Goal: Transaction & Acquisition: Book appointment/travel/reservation

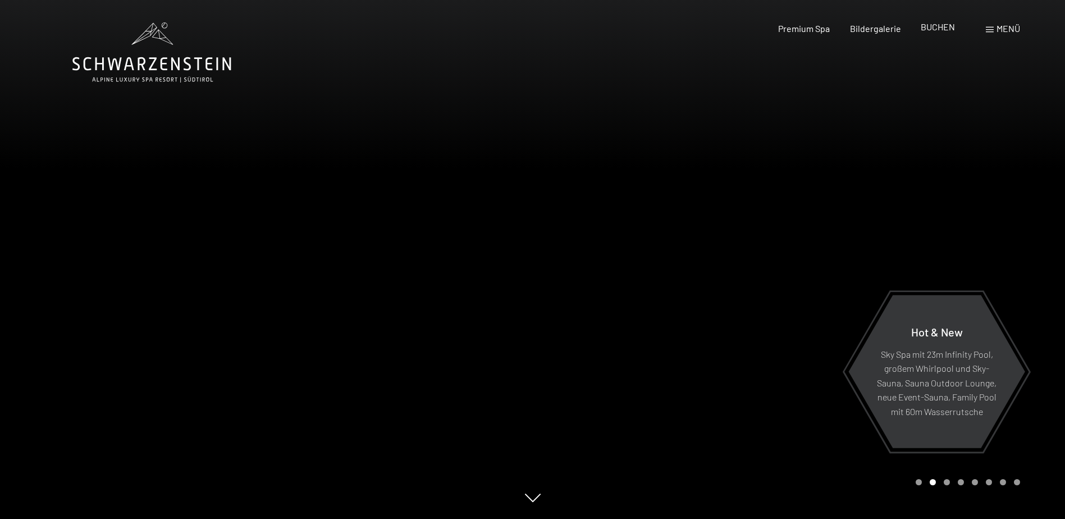
click at [939, 27] on span "BUCHEN" at bounding box center [938, 26] width 34 height 11
click at [997, 31] on span "Menü" at bounding box center [1009, 28] width 24 height 11
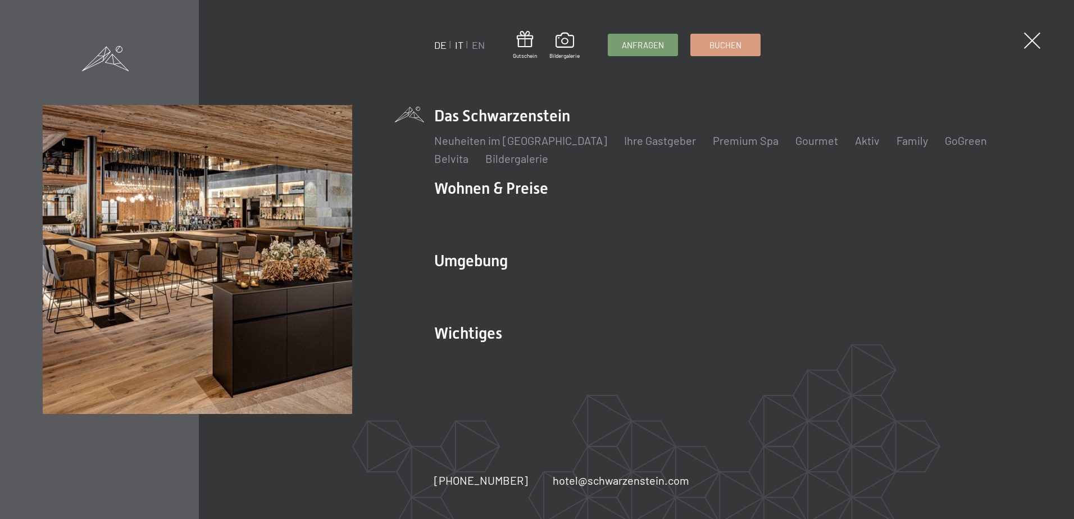
click at [459, 44] on link "IT" at bounding box center [459, 45] width 8 height 12
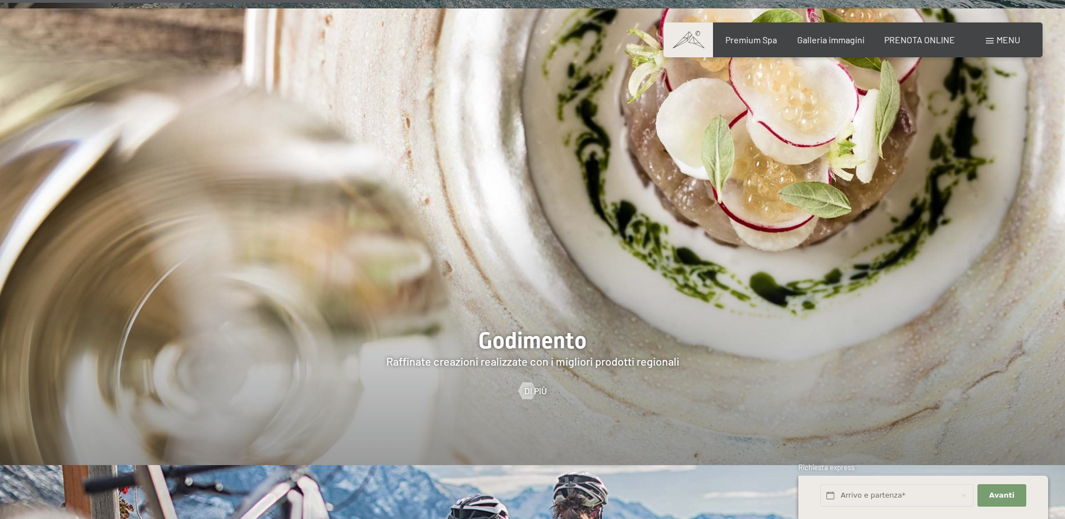
scroll to position [2134, 0]
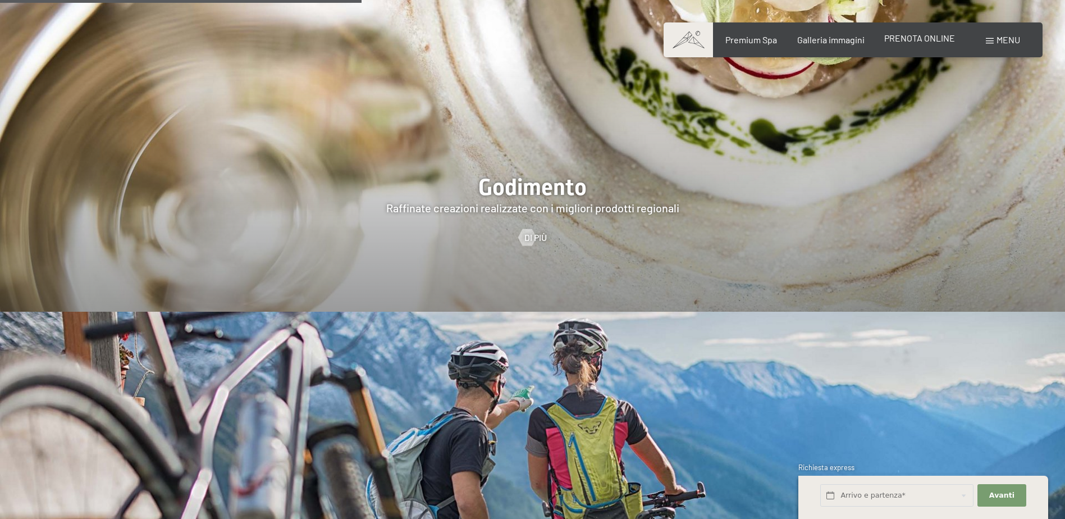
click at [919, 37] on span "PRENOTA ONLINE" at bounding box center [919, 38] width 71 height 11
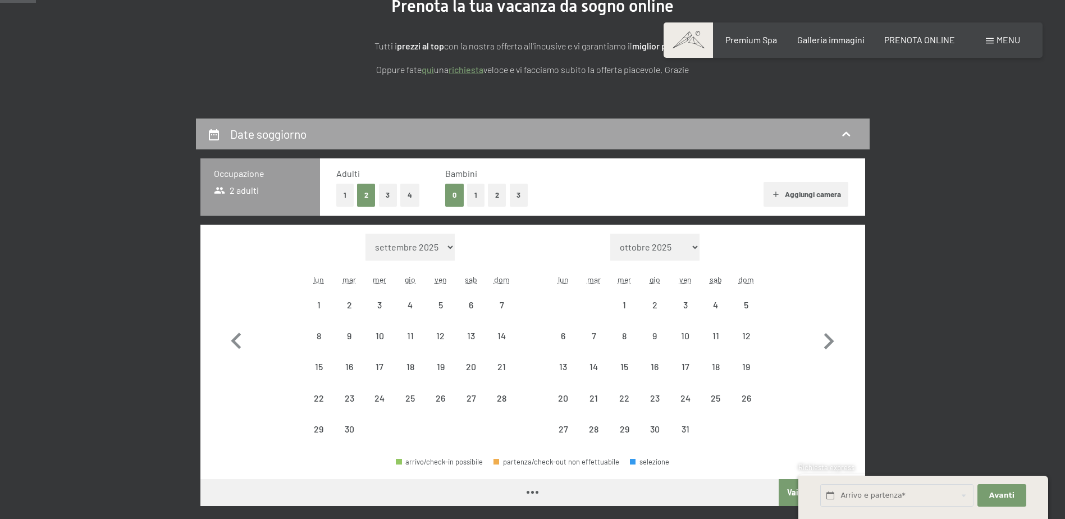
scroll to position [168, 0]
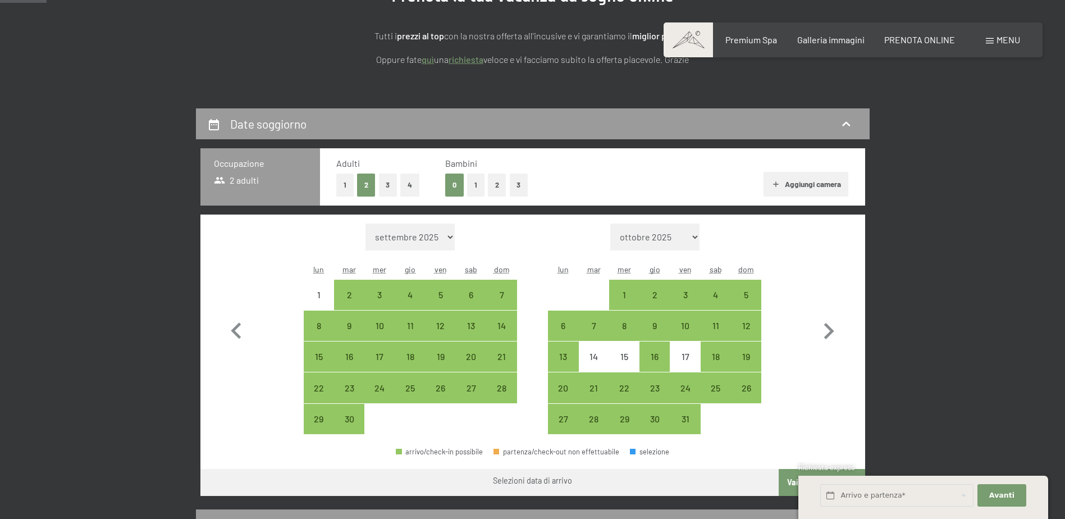
click at [785, 180] on button "Aggiungi camera" at bounding box center [806, 184] width 85 height 25
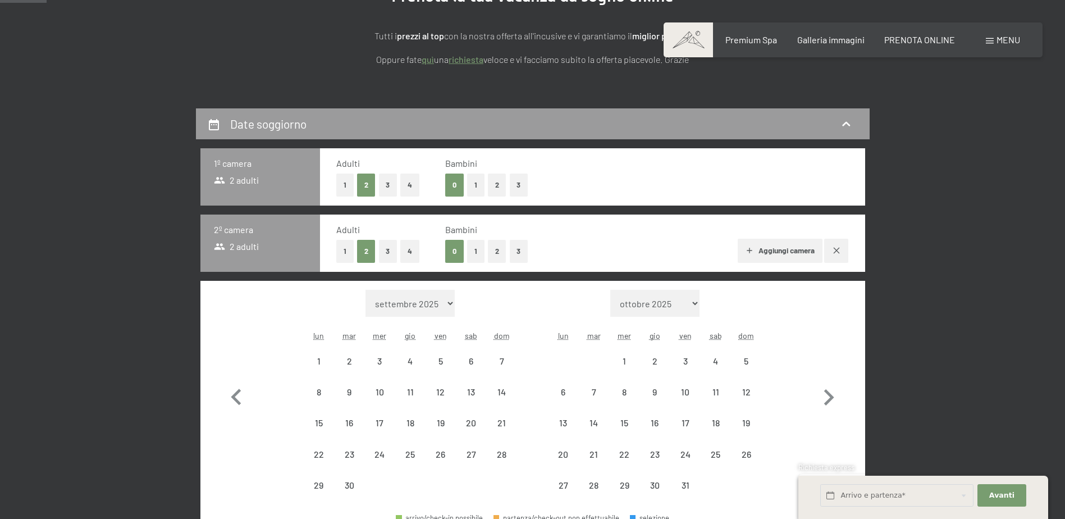
click at [389, 249] on button "3" at bounding box center [388, 251] width 19 height 23
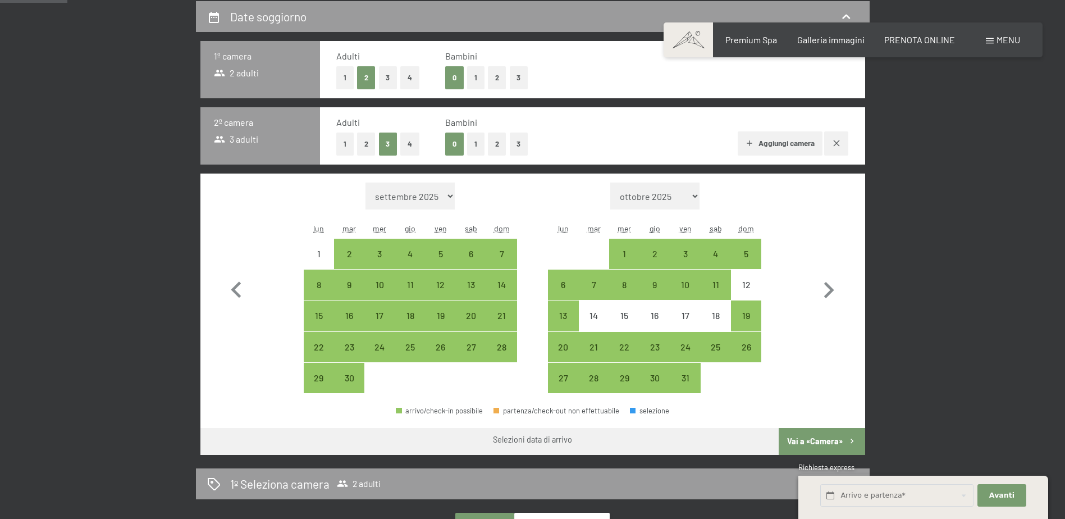
scroll to position [281, 0]
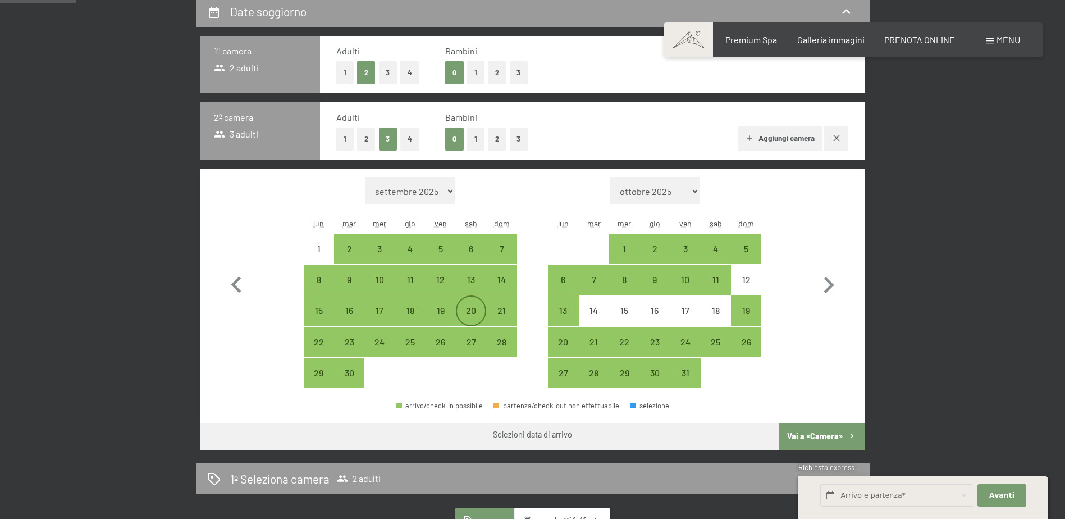
click at [478, 308] on div "20" at bounding box center [471, 320] width 28 height 28
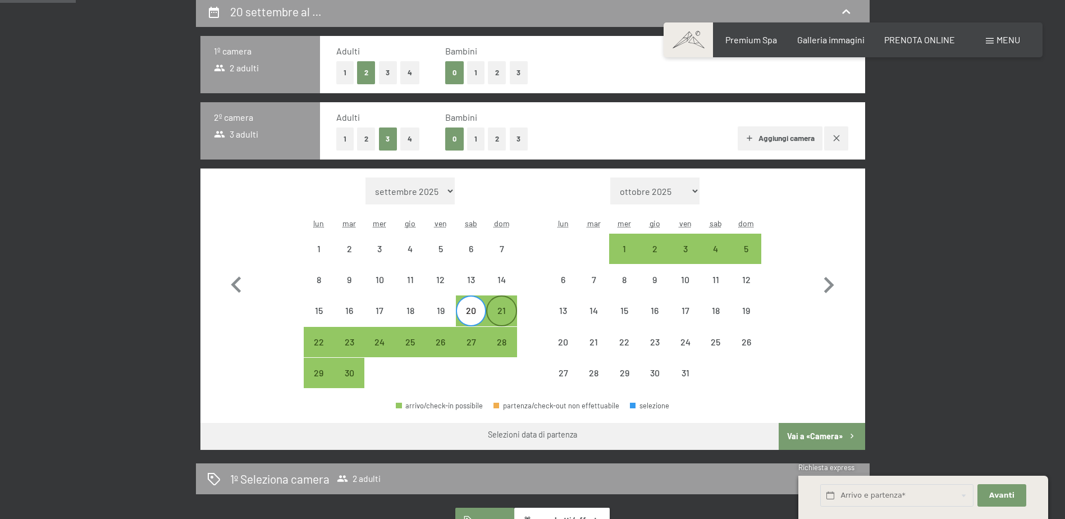
click at [508, 310] on div "21" at bounding box center [501, 320] width 28 height 28
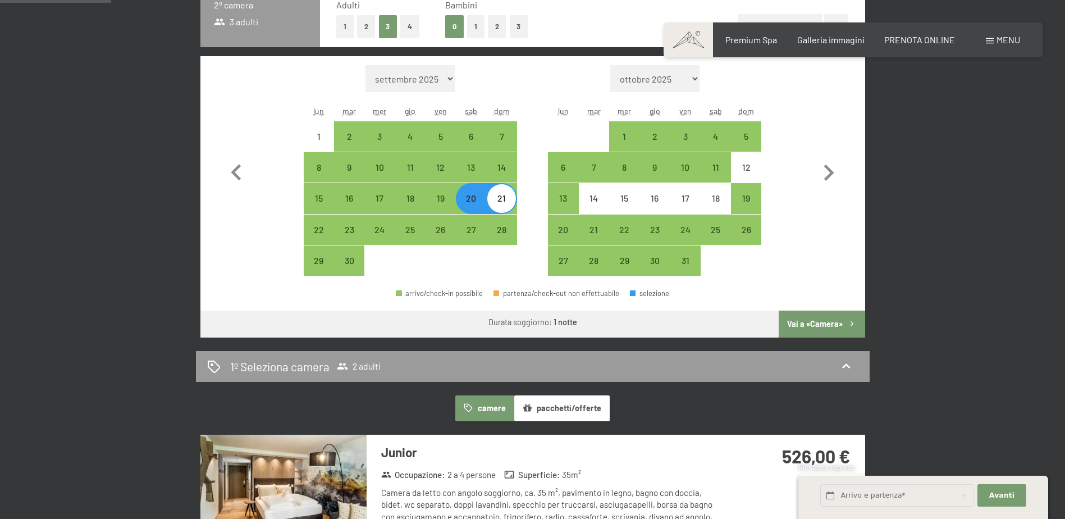
click at [808, 320] on button "Vai a «Camera»" at bounding box center [822, 324] width 86 height 27
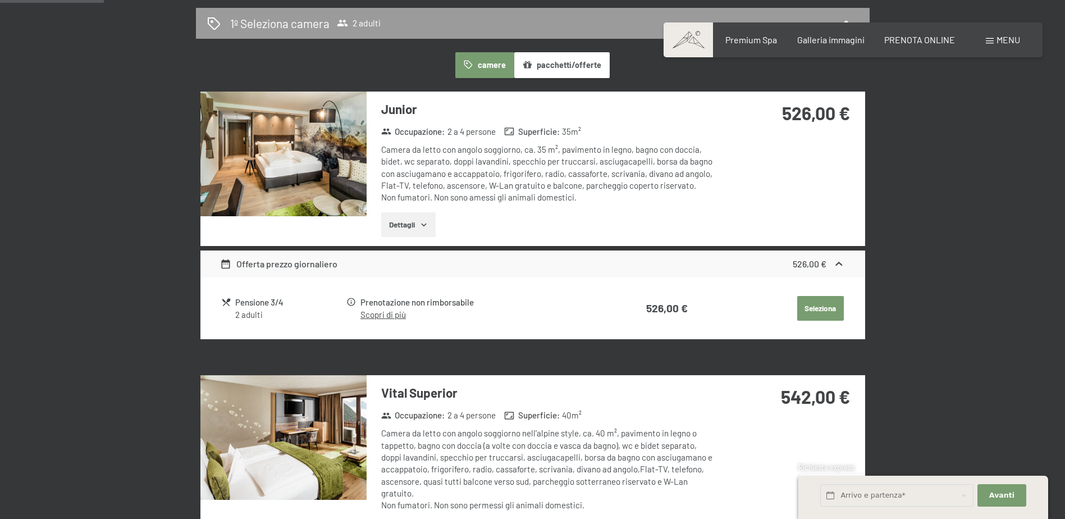
scroll to position [333, 0]
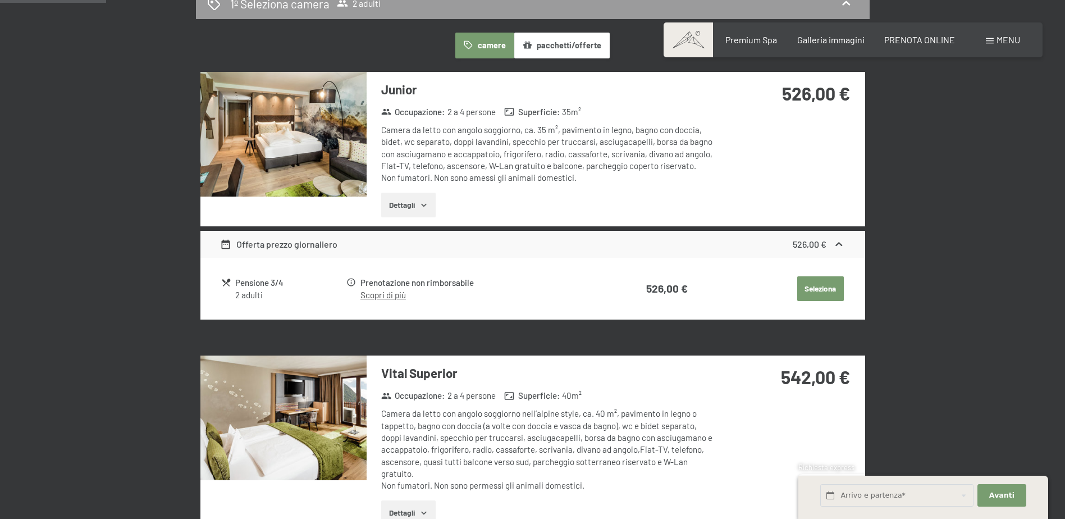
click at [382, 294] on link "Scopri di più" at bounding box center [383, 295] width 45 height 10
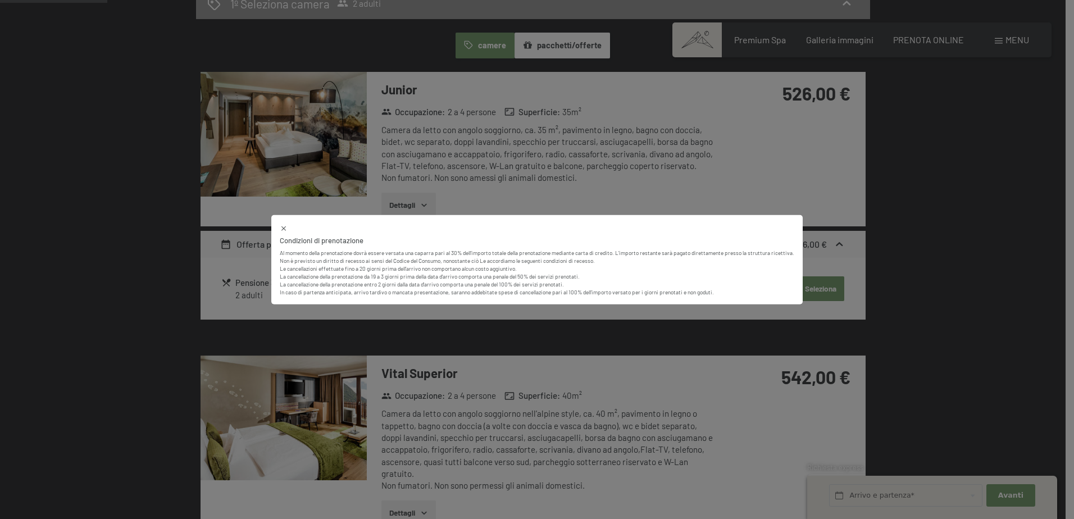
drag, startPoint x: 250, startPoint y: 278, endPoint x: 349, endPoint y: 232, distance: 109.0
click at [250, 277] on div "Condizioni di prenotazione Al momento della prenotazione dovrà essere versata u…" at bounding box center [537, 259] width 1074 height 519
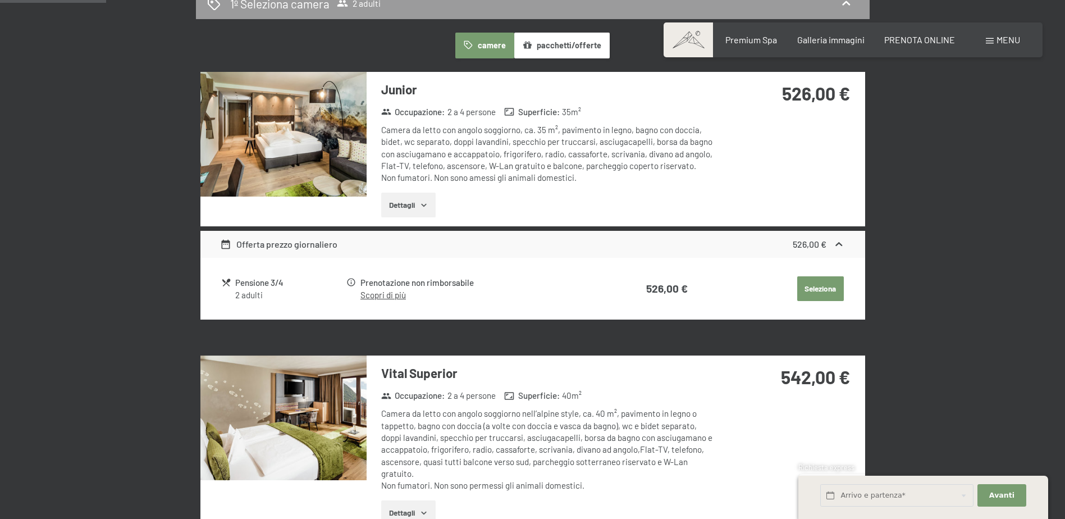
click at [406, 203] on button "Dettagli" at bounding box center [408, 205] width 54 height 25
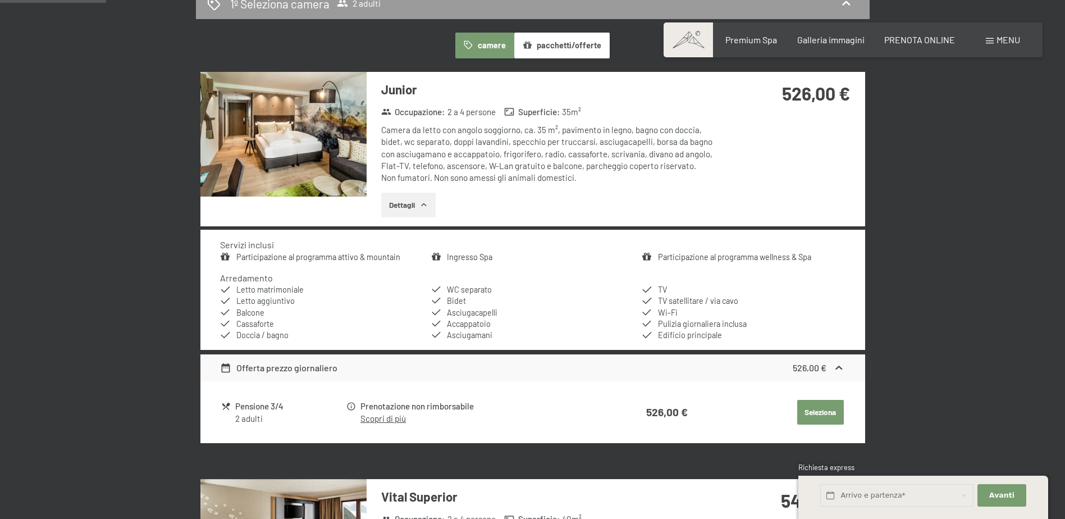
click at [408, 215] on button "Dettagli" at bounding box center [408, 205] width 54 height 25
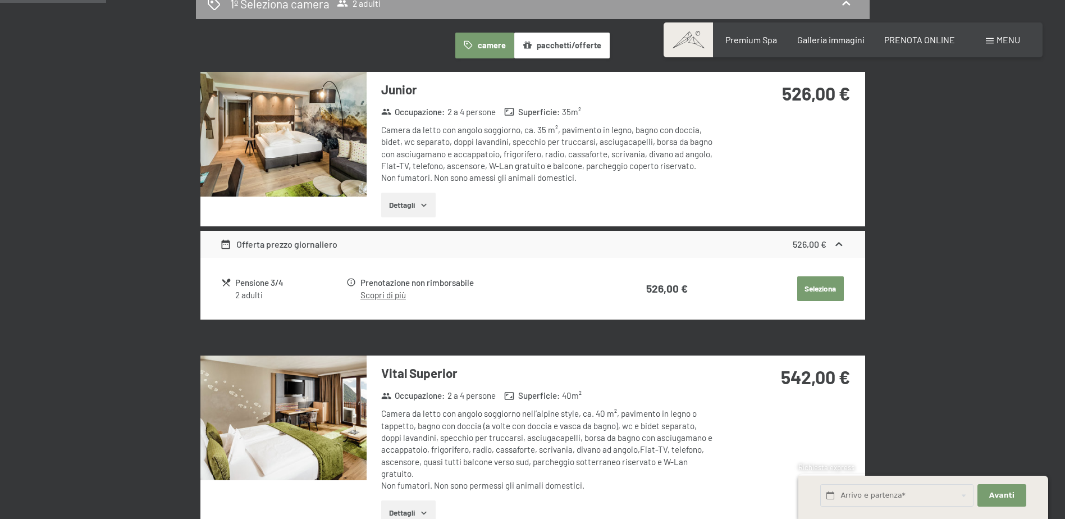
click at [265, 284] on div "Pensione 3/4" at bounding box center [290, 282] width 110 height 13
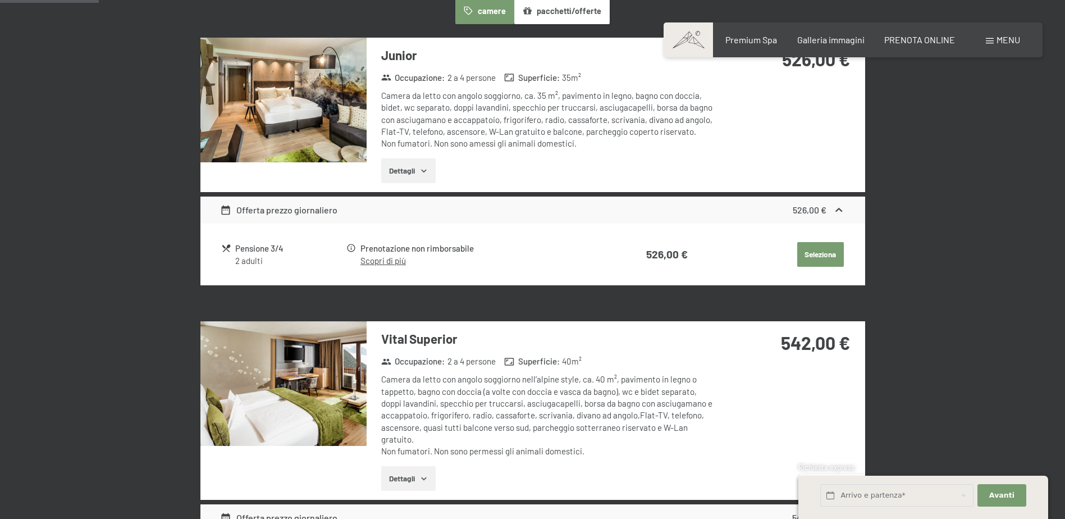
scroll to position [277, 0]
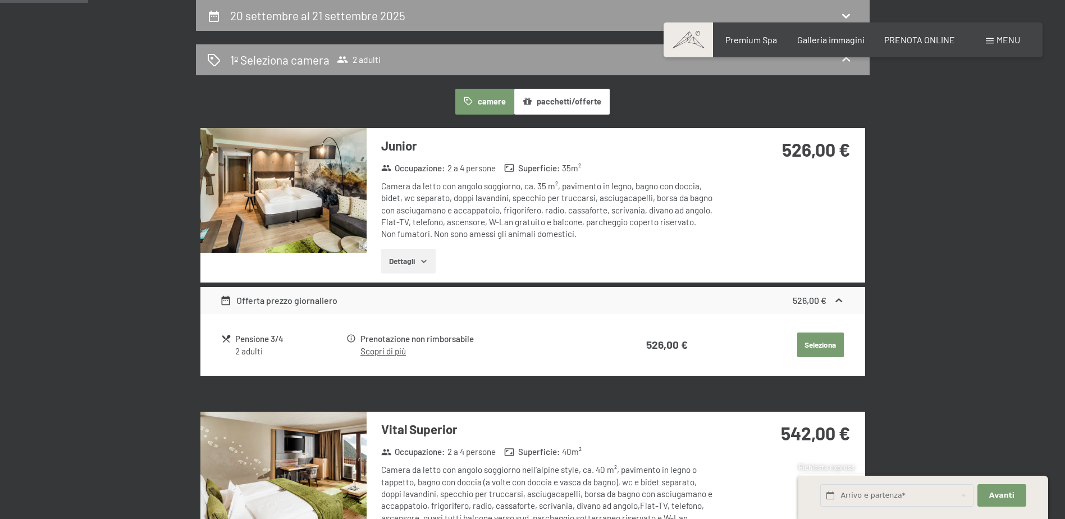
click at [800, 342] on button "Seleziona" at bounding box center [820, 344] width 47 height 25
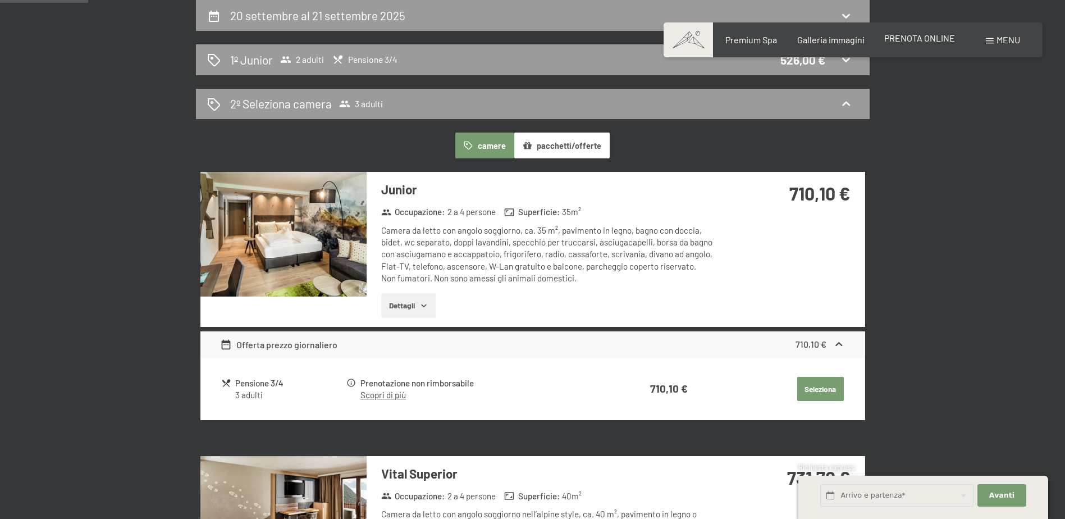
click at [945, 42] on span "PRENOTA ONLINE" at bounding box center [919, 38] width 71 height 11
